Goal: Task Accomplishment & Management: Manage account settings

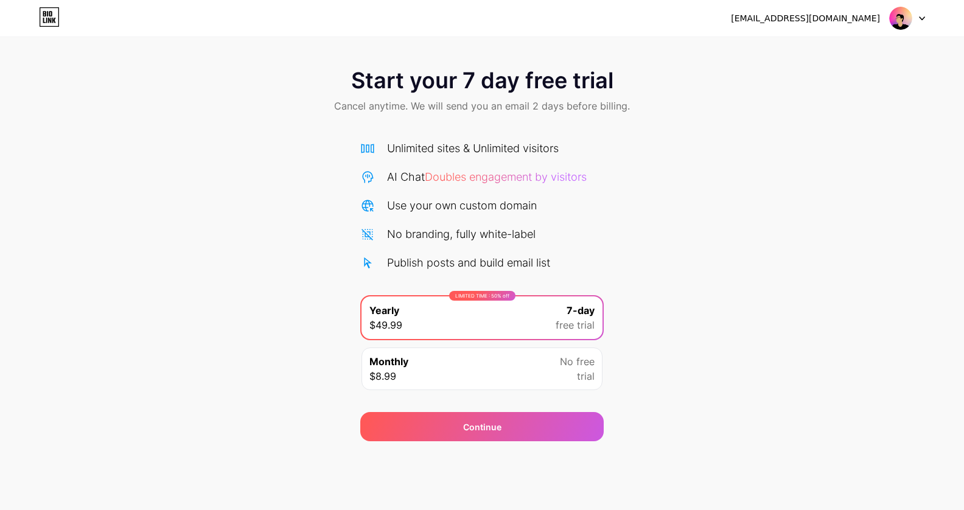
click at [917, 12] on div at bounding box center [907, 18] width 35 height 22
click at [799, 39] on li "Logout" at bounding box center [849, 49] width 151 height 33
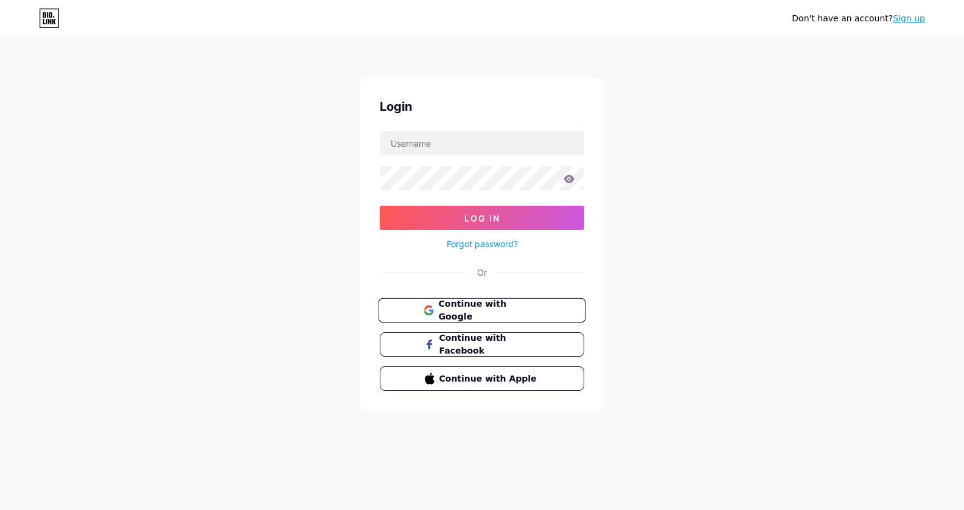
click at [480, 313] on span "Continue with Google" at bounding box center [489, 311] width 102 height 26
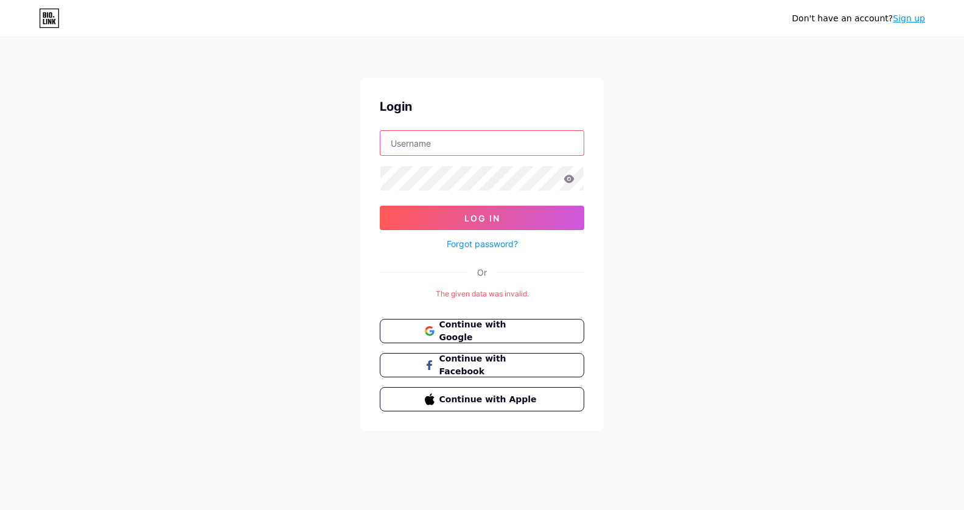
click at [468, 147] on input "text" at bounding box center [482, 143] width 203 height 24
type input "[EMAIL_ADDRESS][DOMAIN_NAME]"
click at [380, 206] on button "Log In" at bounding box center [482, 218] width 205 height 24
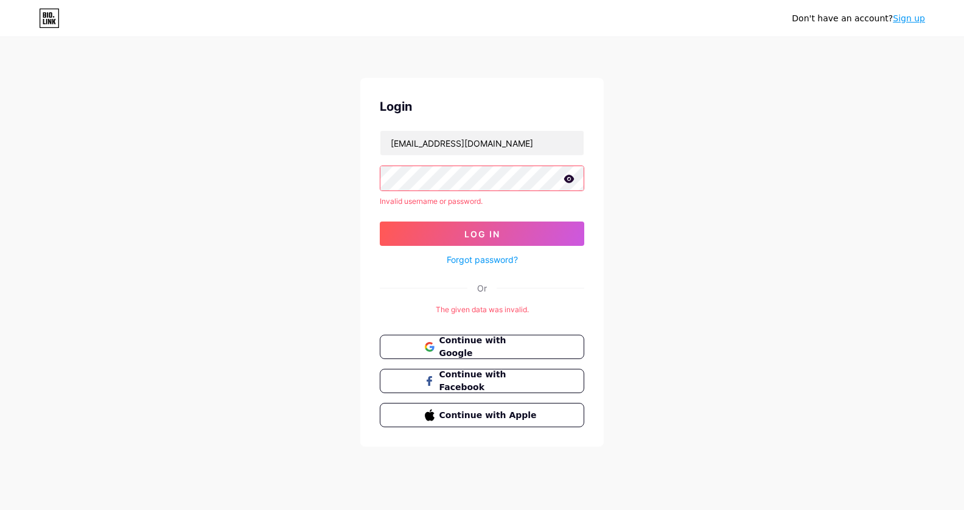
click at [571, 181] on icon at bounding box center [569, 179] width 10 height 8
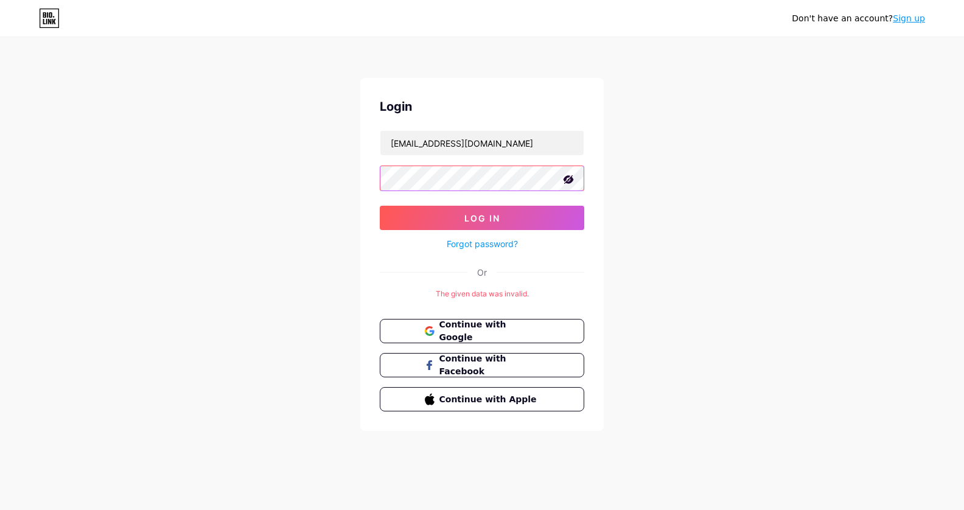
click at [380, 206] on button "Log In" at bounding box center [482, 218] width 205 height 24
click at [470, 217] on span "Log In" at bounding box center [483, 218] width 36 height 10
click at [380, 206] on button "Log In" at bounding box center [482, 218] width 205 height 24
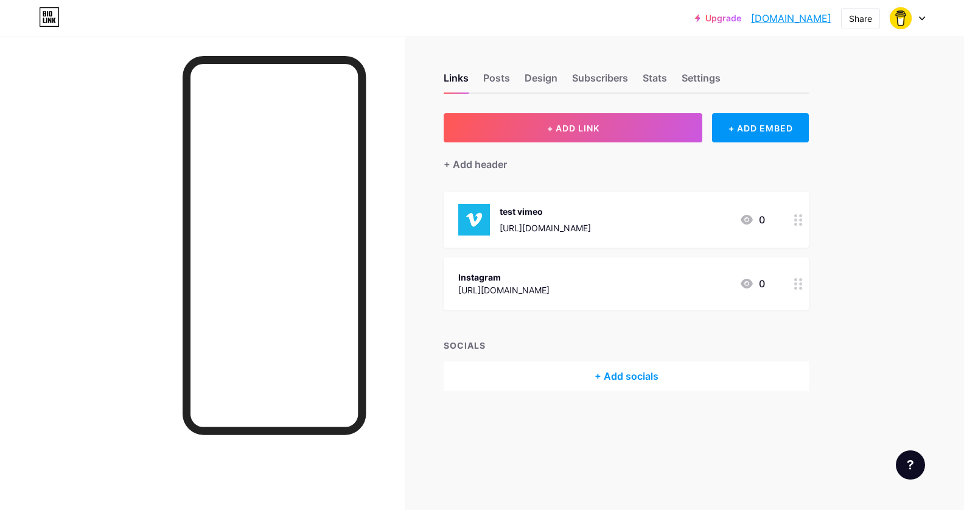
click at [774, 21] on link "[DOMAIN_NAME]" at bounding box center [791, 18] width 80 height 15
click at [903, 19] on img at bounding box center [900, 18] width 19 height 19
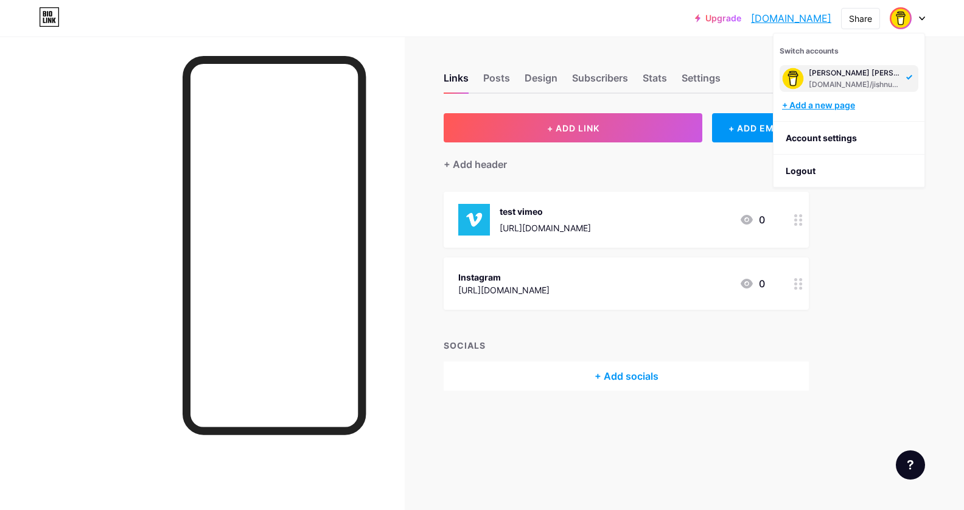
click at [828, 103] on div "+ Add a new page" at bounding box center [850, 105] width 136 height 12
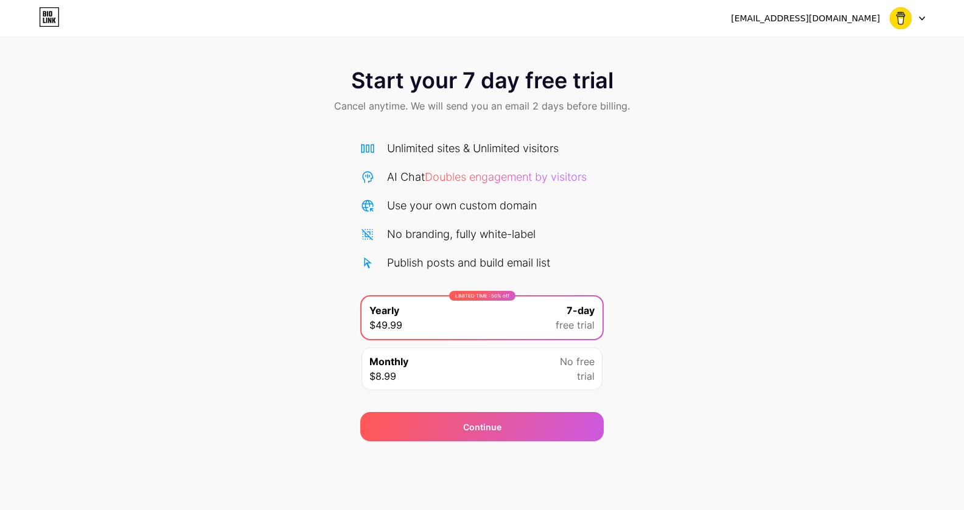
click at [907, 23] on img at bounding box center [900, 18] width 23 height 23
click at [813, 48] on li "Logout" at bounding box center [849, 49] width 151 height 33
click at [796, 51] on li "Logout" at bounding box center [849, 49] width 151 height 33
